Goal: Find specific page/section: Find specific page/section

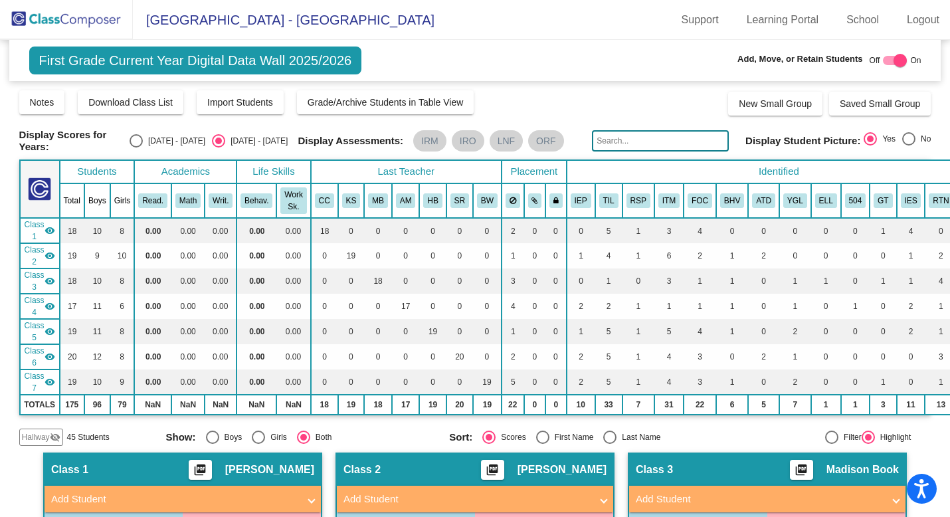
scroll to position [84, 0]
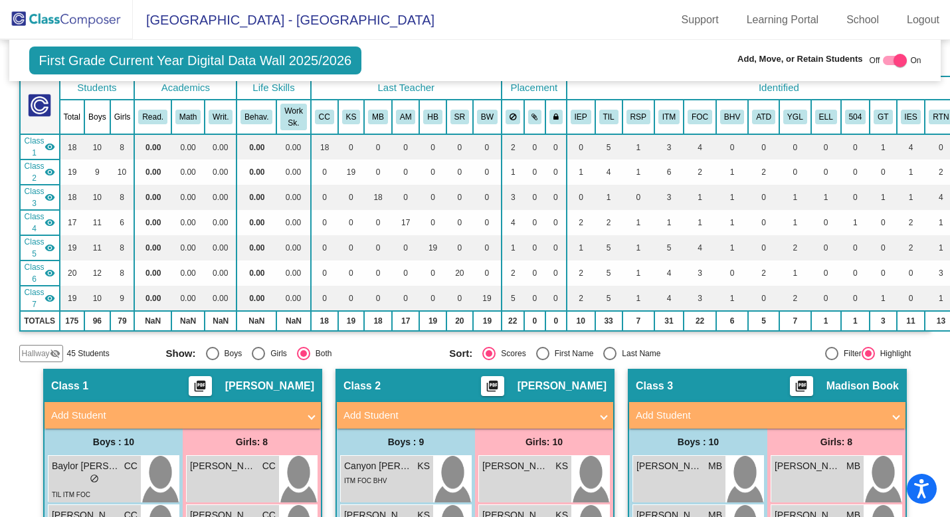
click at [90, 18] on img at bounding box center [66, 19] width 133 height 39
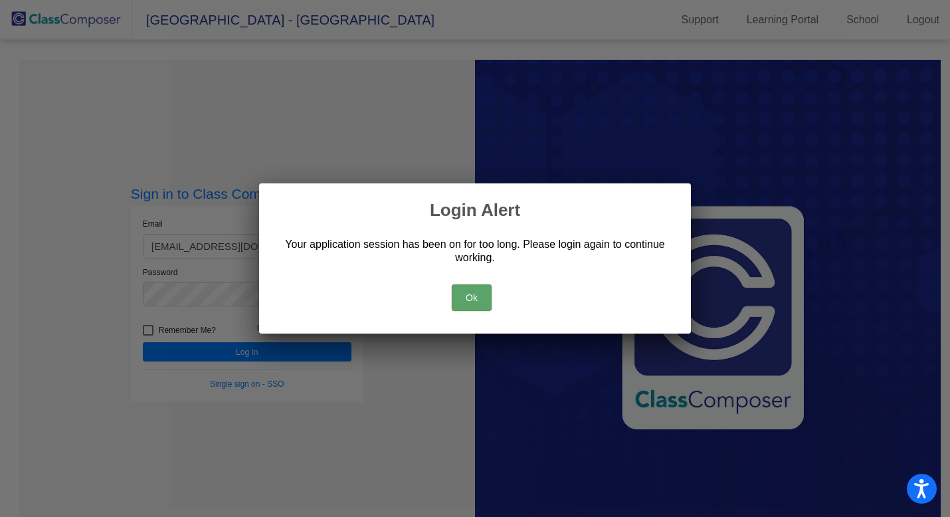
click at [456, 290] on button "Ok" at bounding box center [472, 297] width 40 height 27
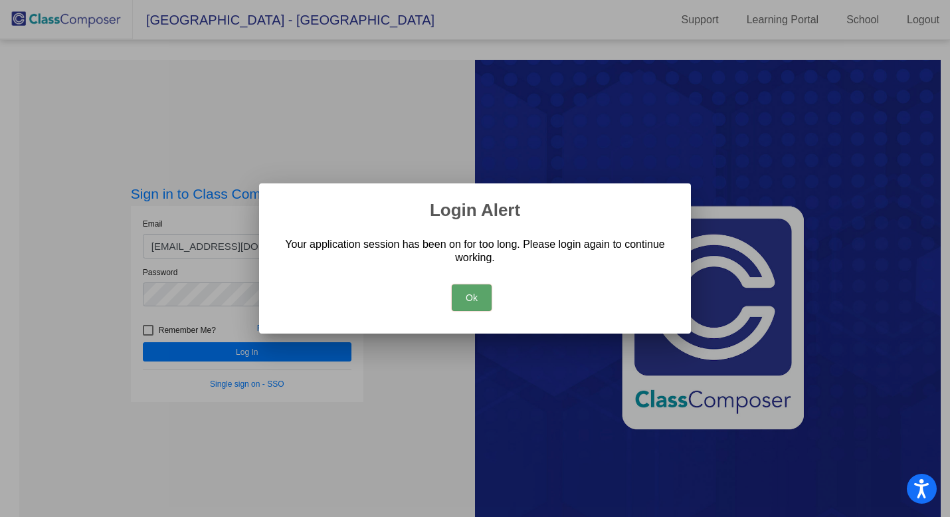
click at [460, 298] on button "Ok" at bounding box center [472, 297] width 40 height 27
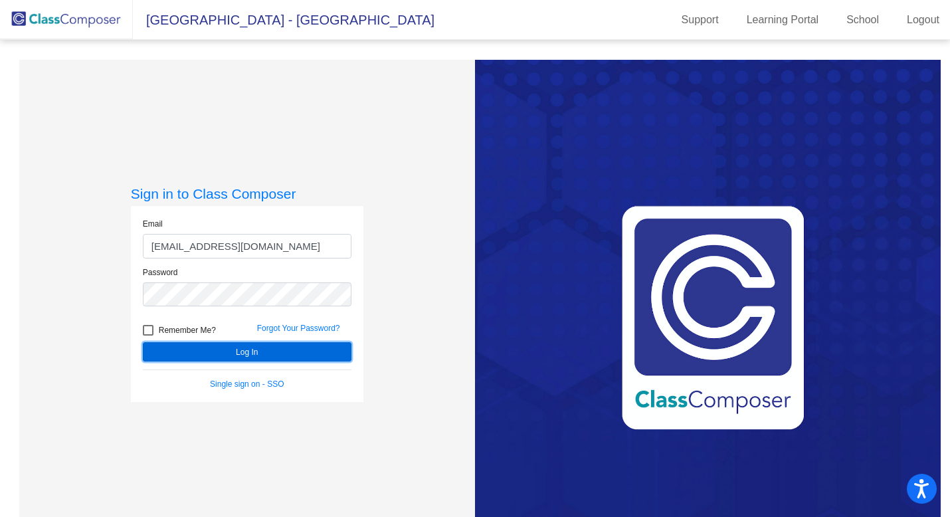
click at [320, 349] on button "Log In" at bounding box center [247, 351] width 209 height 19
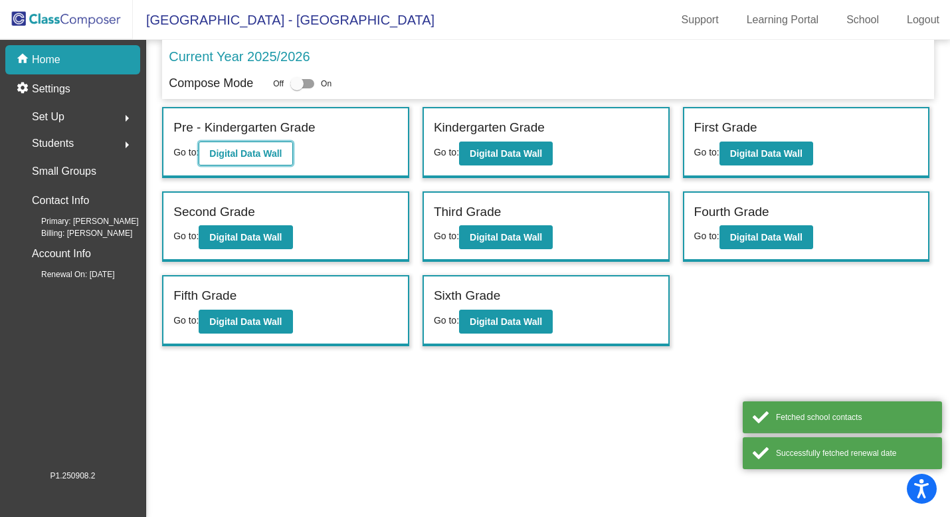
click at [268, 148] on b "Digital Data Wall" at bounding box center [245, 153] width 72 height 11
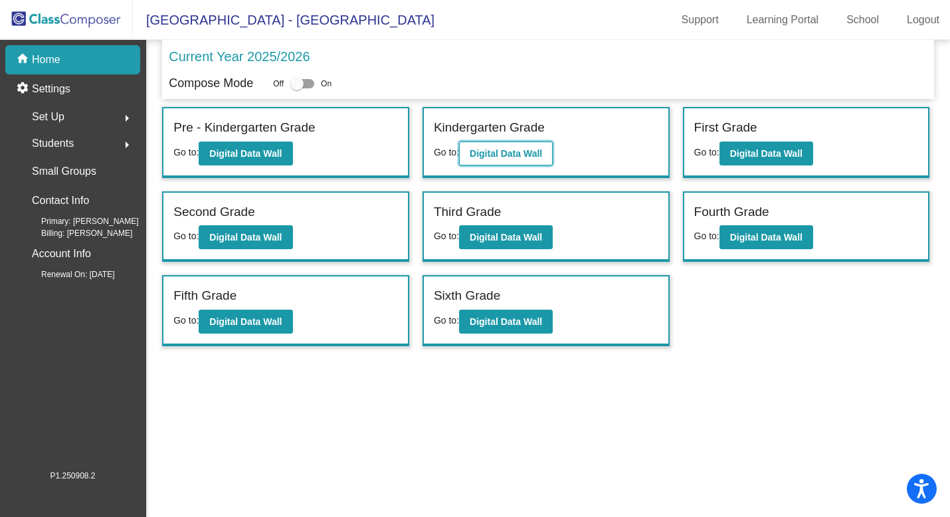
click at [534, 160] on button "Digital Data Wall" at bounding box center [506, 154] width 94 height 24
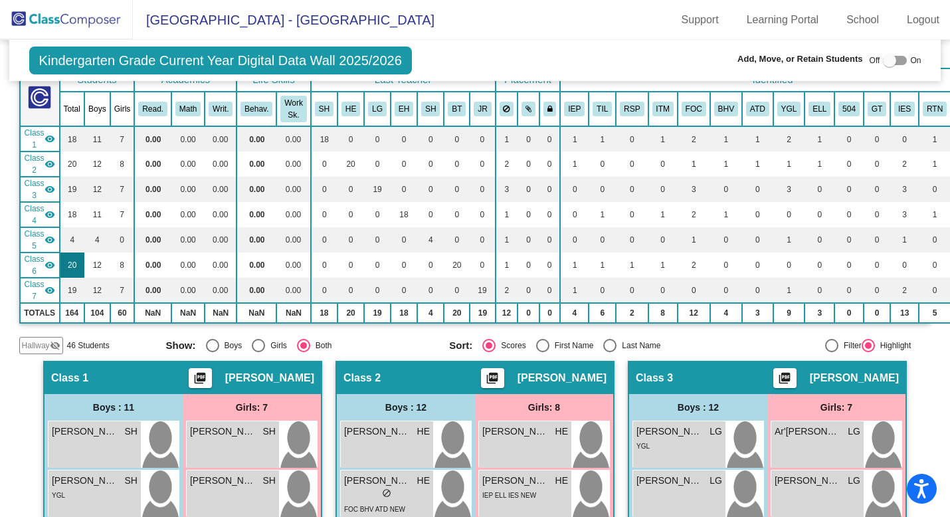
scroll to position [99, 0]
